Goal: Task Accomplishment & Management: Manage account settings

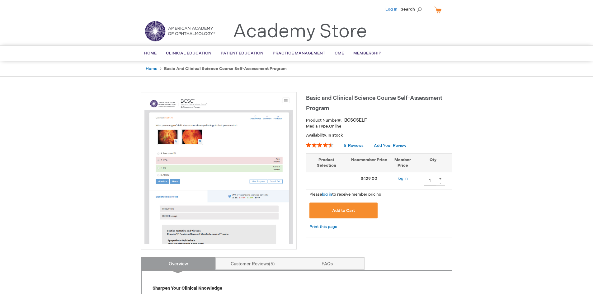
click at [395, 8] on link "Log In" at bounding box center [392, 9] width 12 height 5
click at [155, 54] on span "Home" at bounding box center [150, 53] width 12 height 5
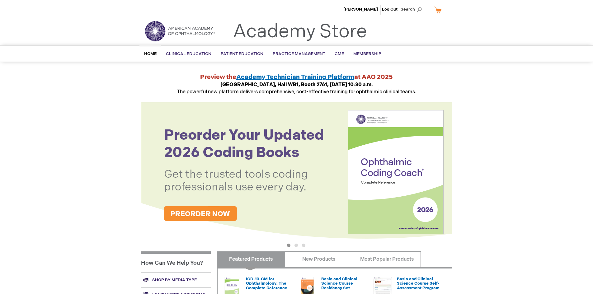
click at [362, 7] on span "Marcus Turner" at bounding box center [360, 9] width 35 height 5
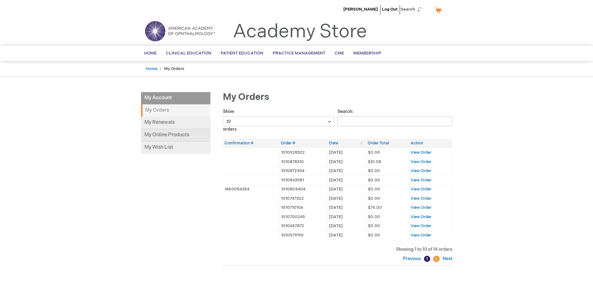
click at [164, 136] on link "My Online Products" at bounding box center [175, 135] width 69 height 12
